Goal: Navigation & Orientation: Find specific page/section

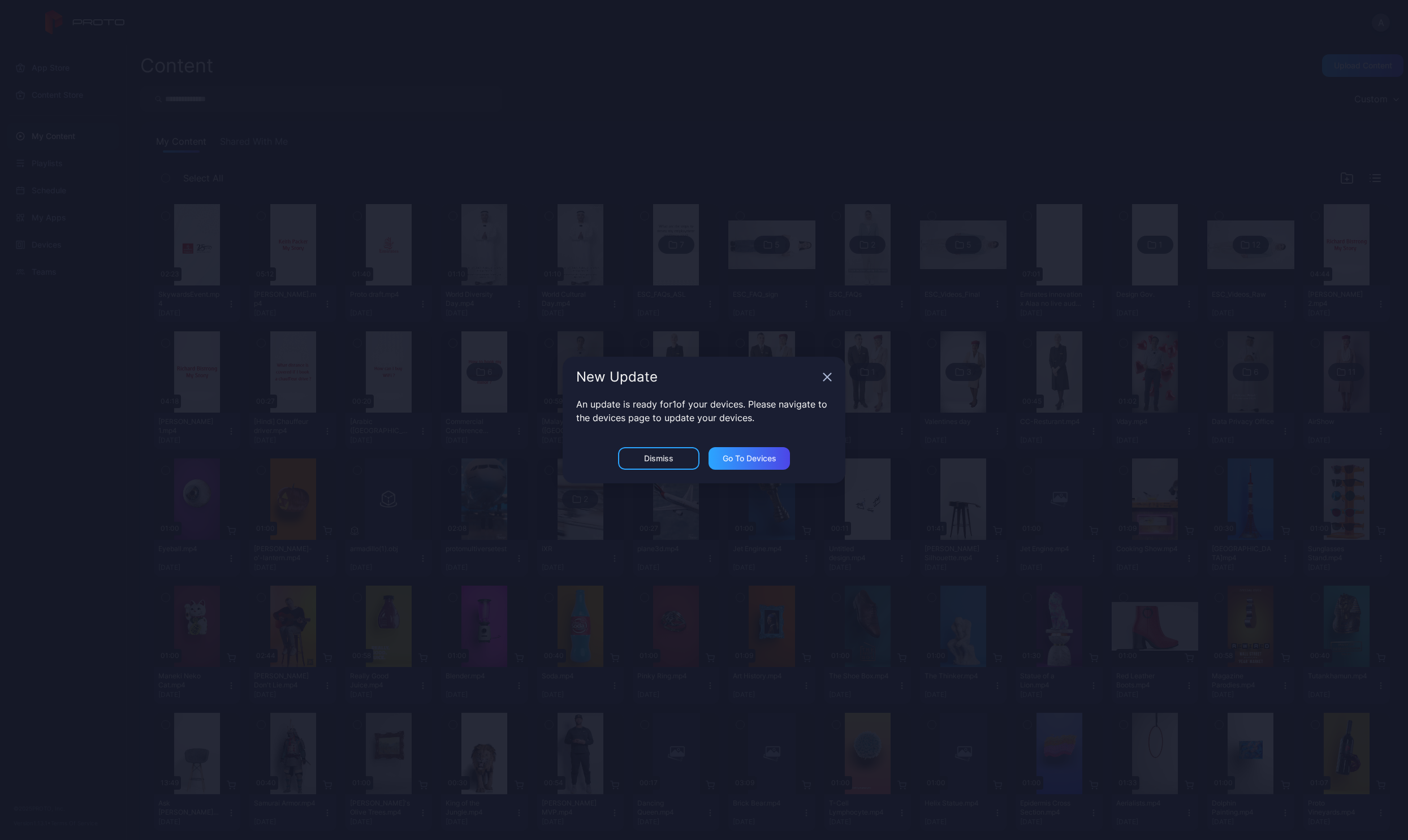
click at [827, 374] on icon "button" at bounding box center [827, 377] width 9 height 9
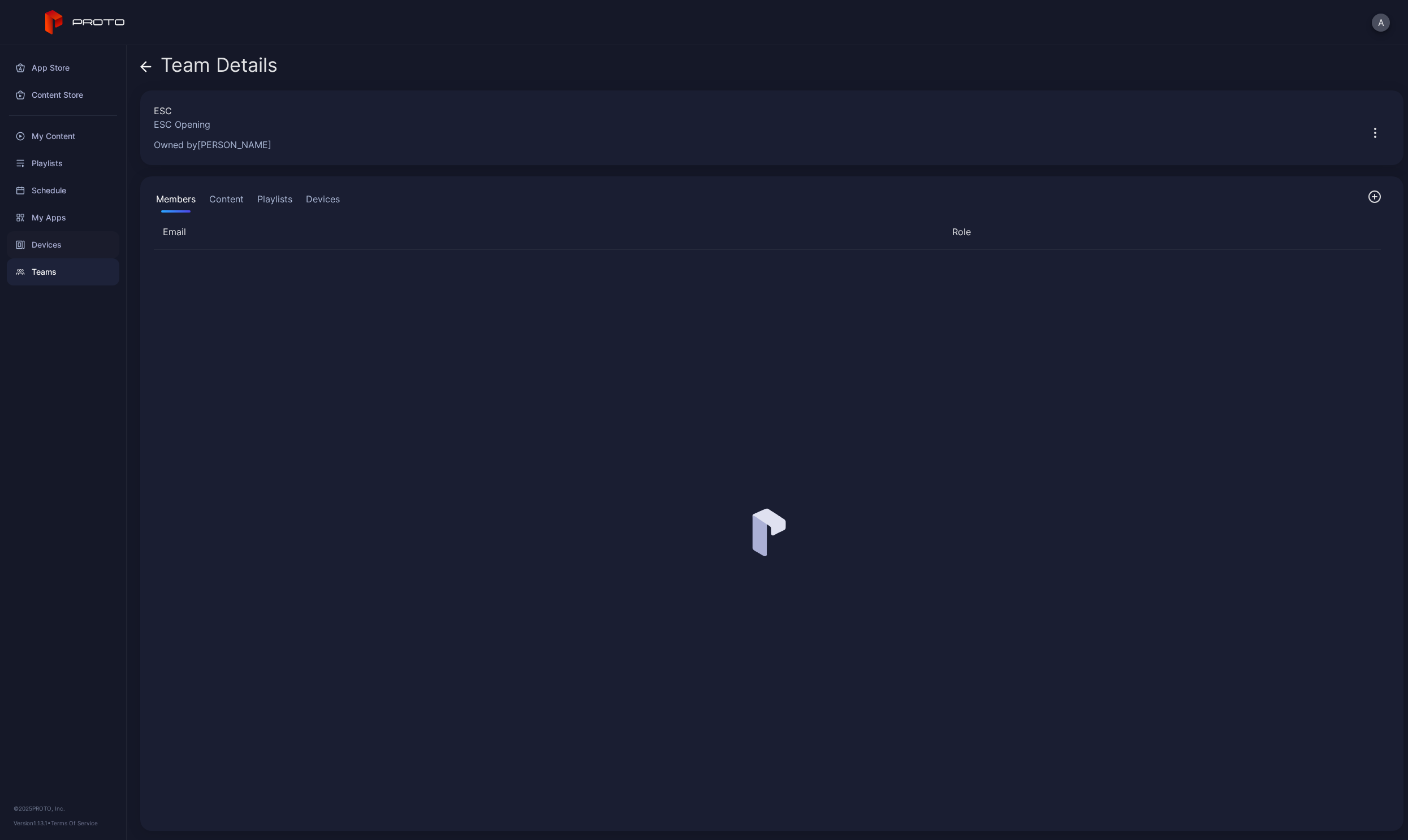
click at [33, 249] on div "Devices" at bounding box center [63, 245] width 112 height 27
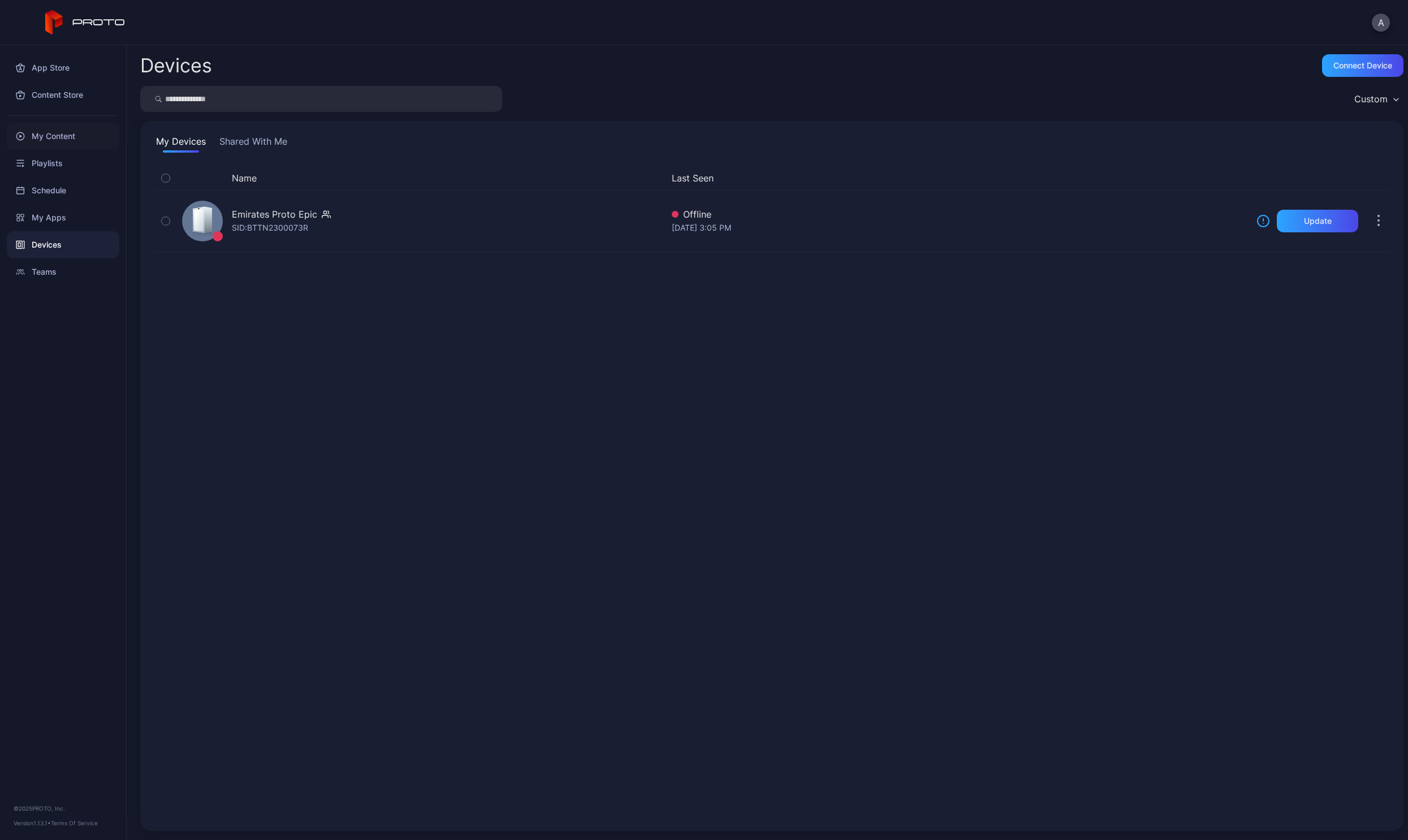
click at [43, 142] on div "My Content" at bounding box center [63, 136] width 112 height 27
